Goal: Entertainment & Leisure: Consume media (video, audio)

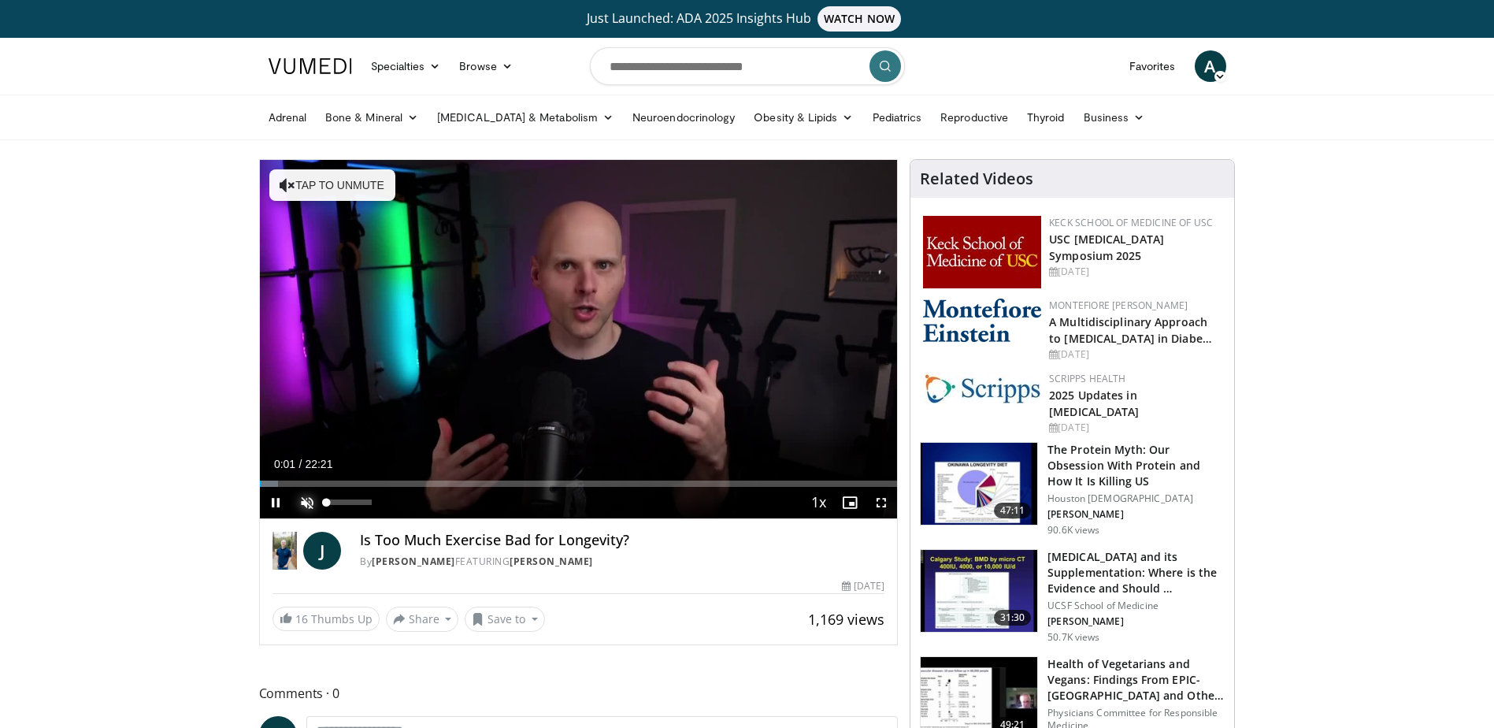
click at [308, 503] on span "Video Player" at bounding box center [307, 503] width 32 height 32
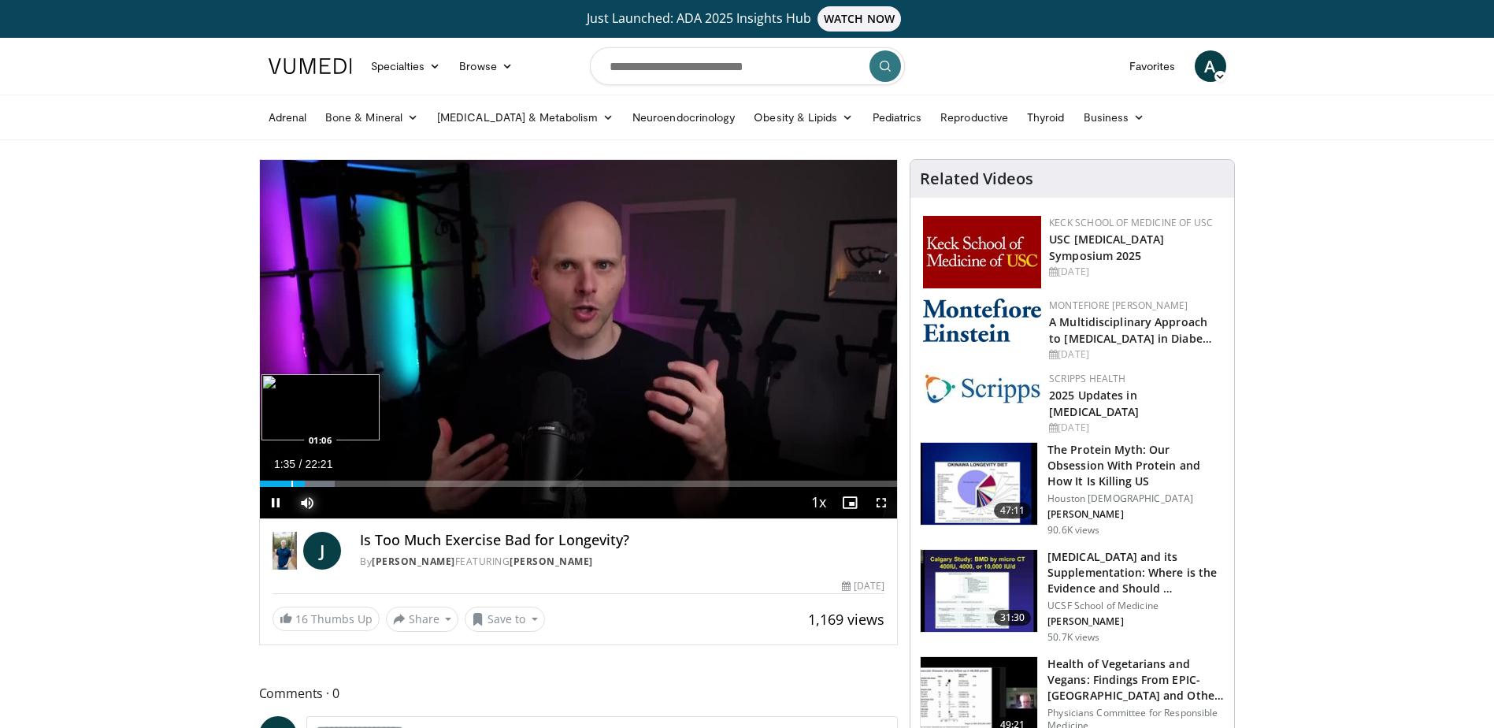
click at [291, 485] on div "Progress Bar" at bounding box center [292, 483] width 2 height 6
click at [277, 506] on span "Video Player" at bounding box center [276, 503] width 32 height 32
click at [274, 502] on span "Video Player" at bounding box center [276, 503] width 32 height 32
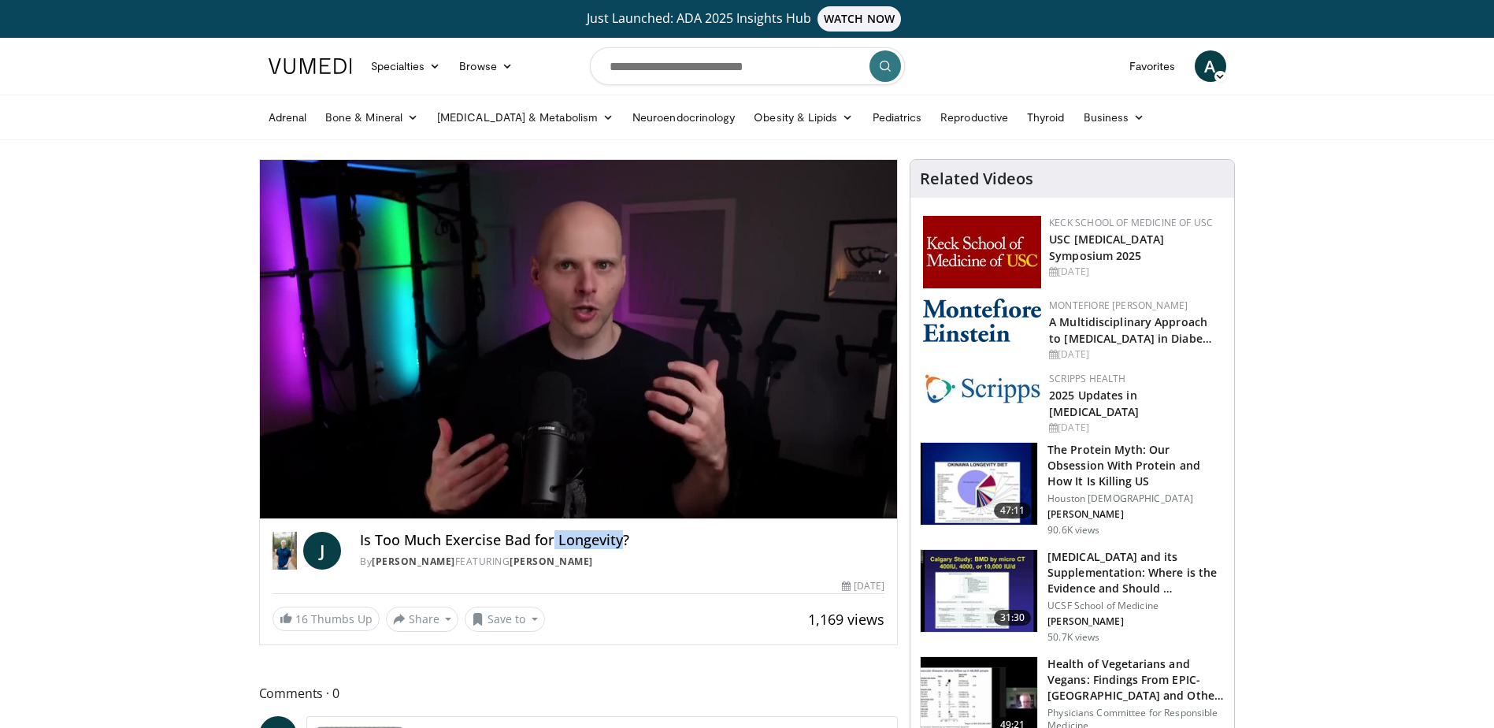
drag, startPoint x: 554, startPoint y: 536, endPoint x: 621, endPoint y: 537, distance: 66.2
click at [621, 537] on h4 "Is Too Much Exercise Bad for Longevity?" at bounding box center [622, 540] width 525 height 17
copy h4 "Longevity"
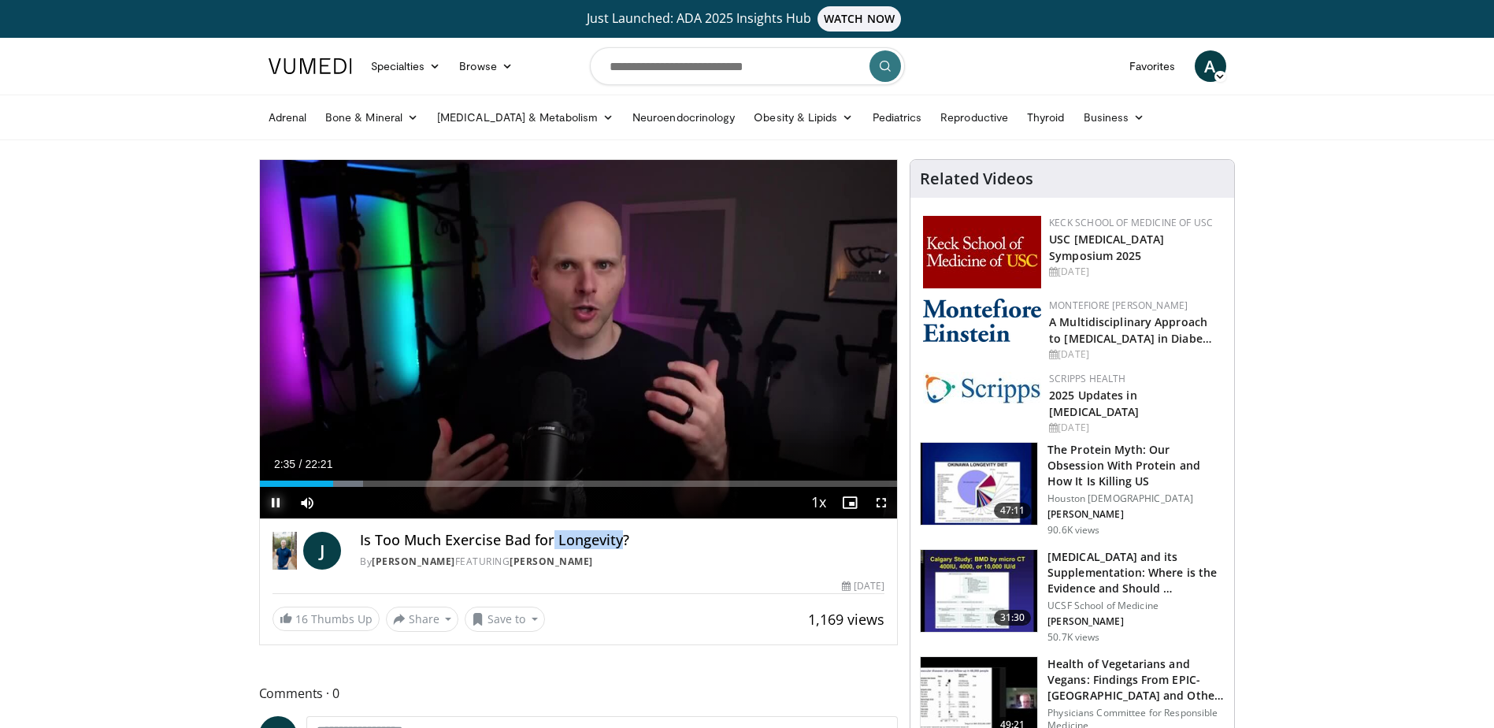
click at [270, 505] on span "Video Player" at bounding box center [276, 503] width 32 height 32
